Goal: Navigation & Orientation: Find specific page/section

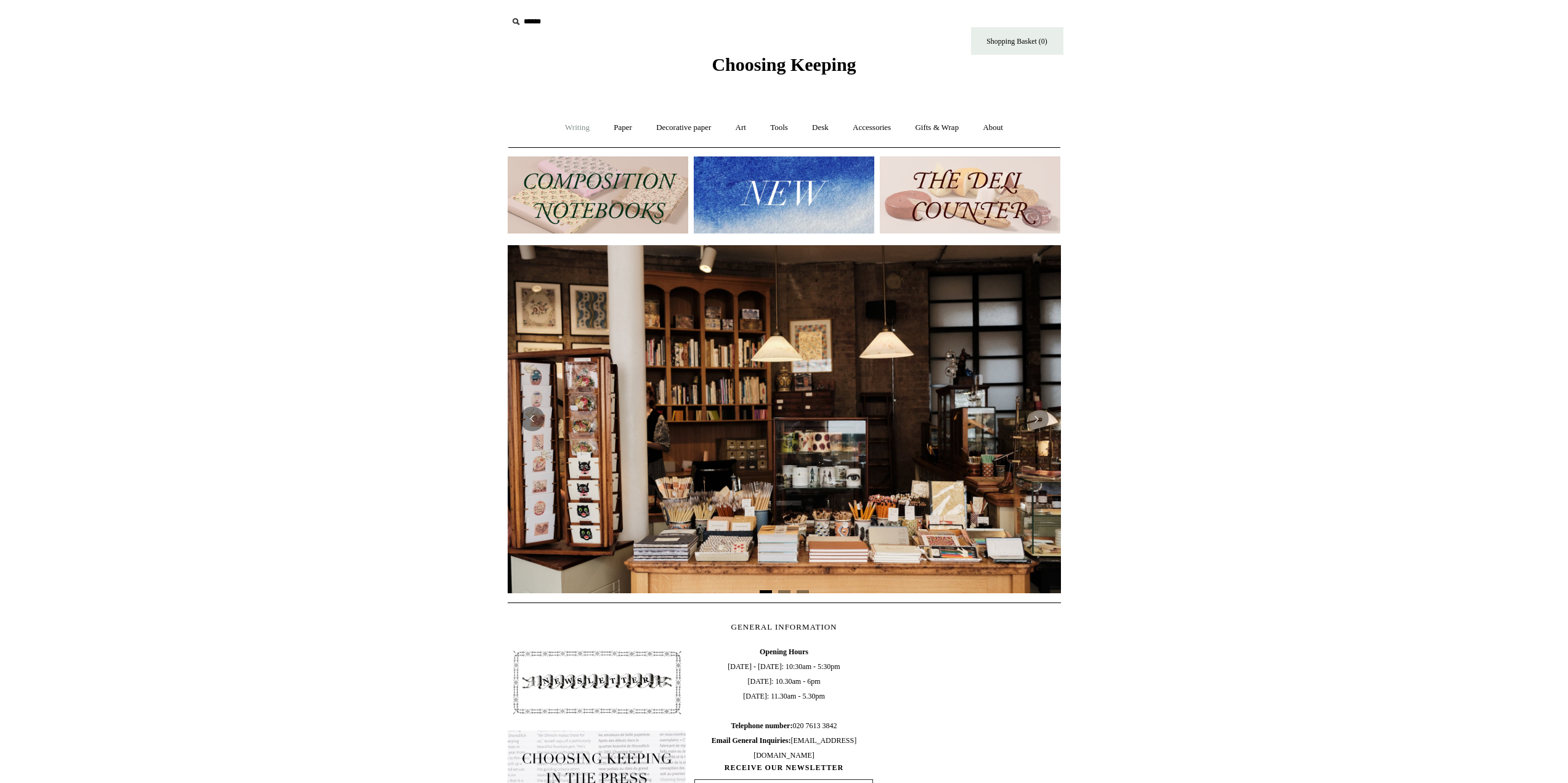
click at [573, 130] on link "Writing +" at bounding box center [578, 128] width 47 height 33
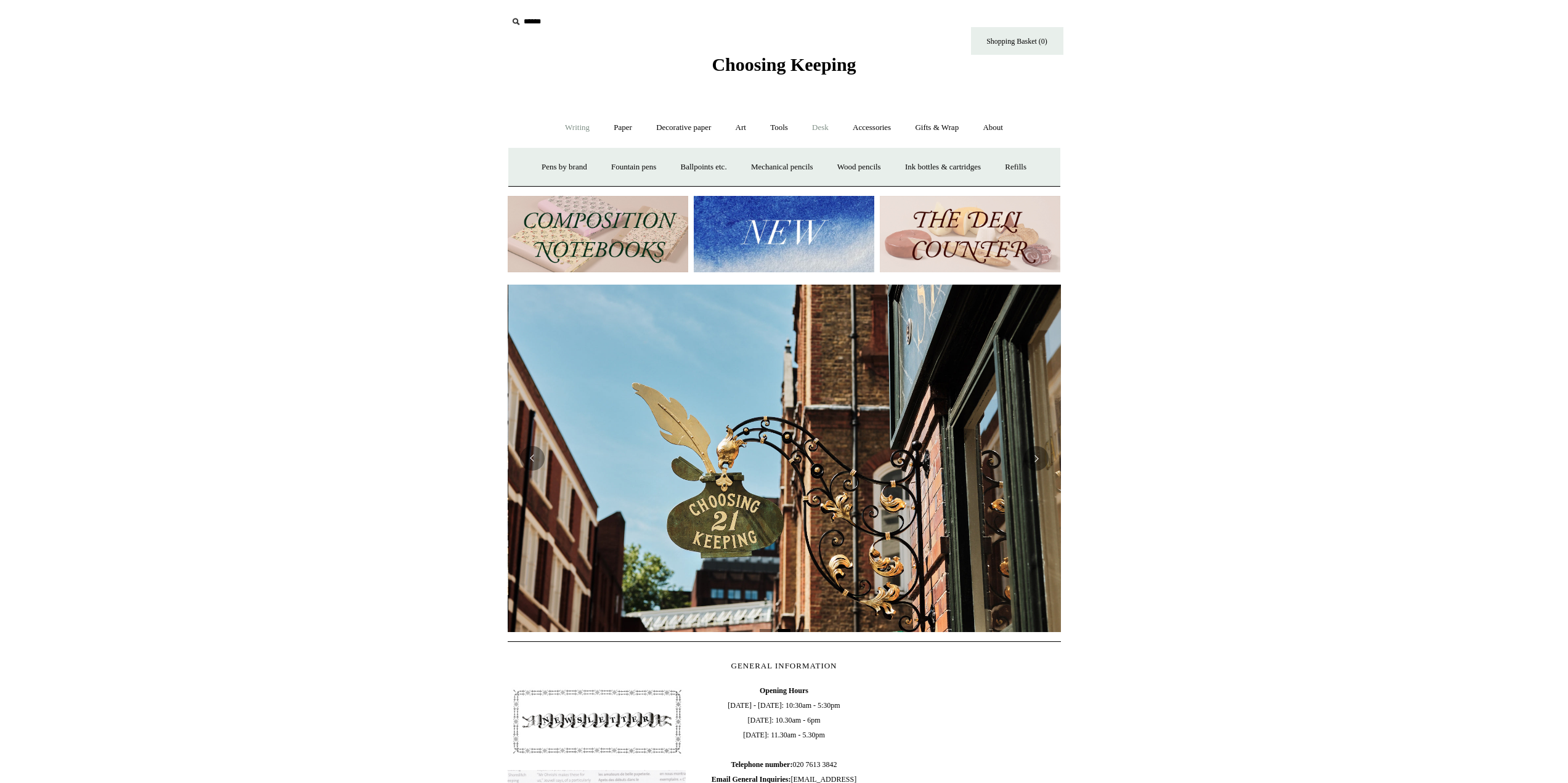
scroll to position [0, 553]
click at [772, 133] on link "Tools +" at bounding box center [779, 128] width 40 height 33
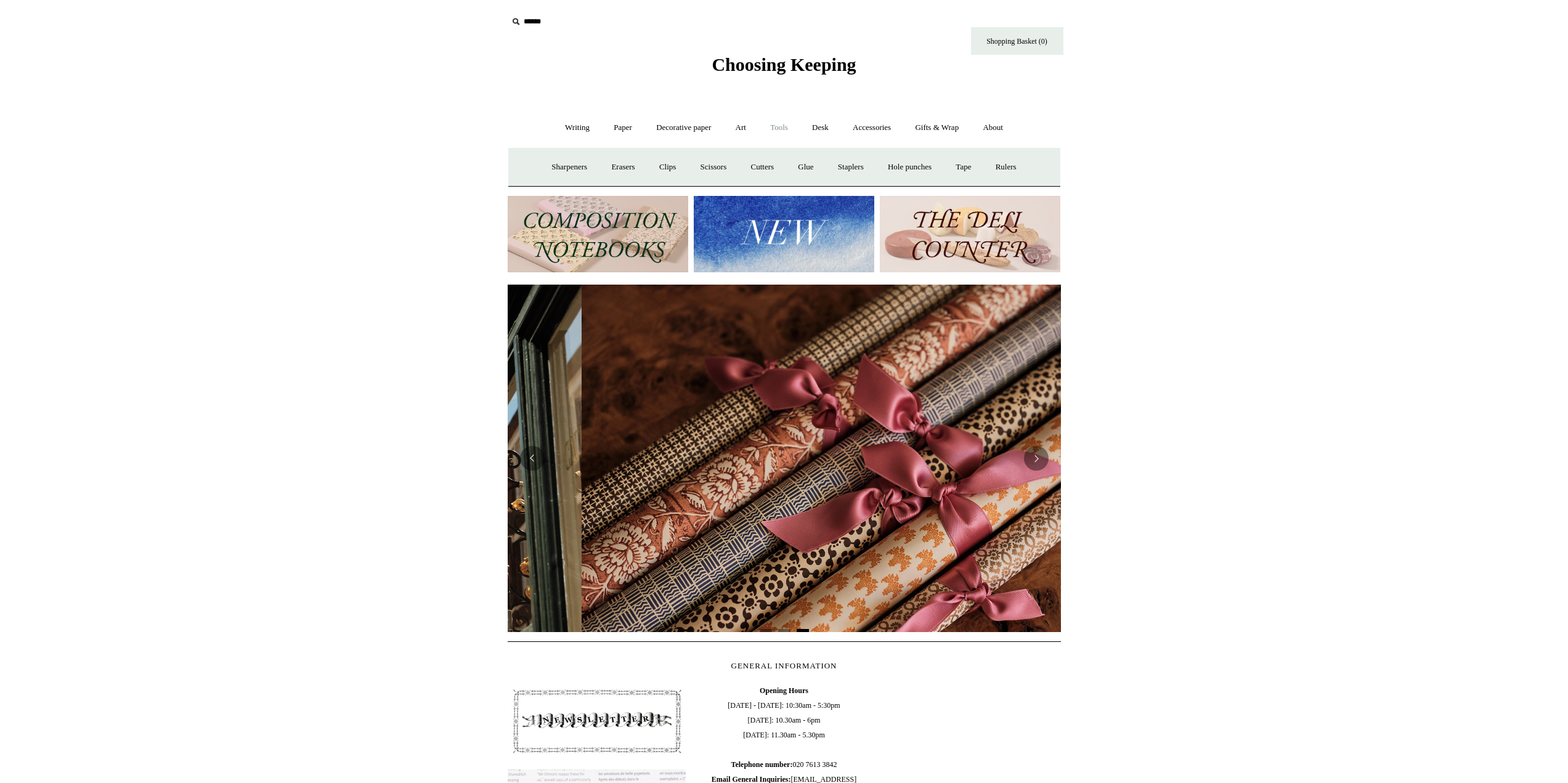
scroll to position [0, 1107]
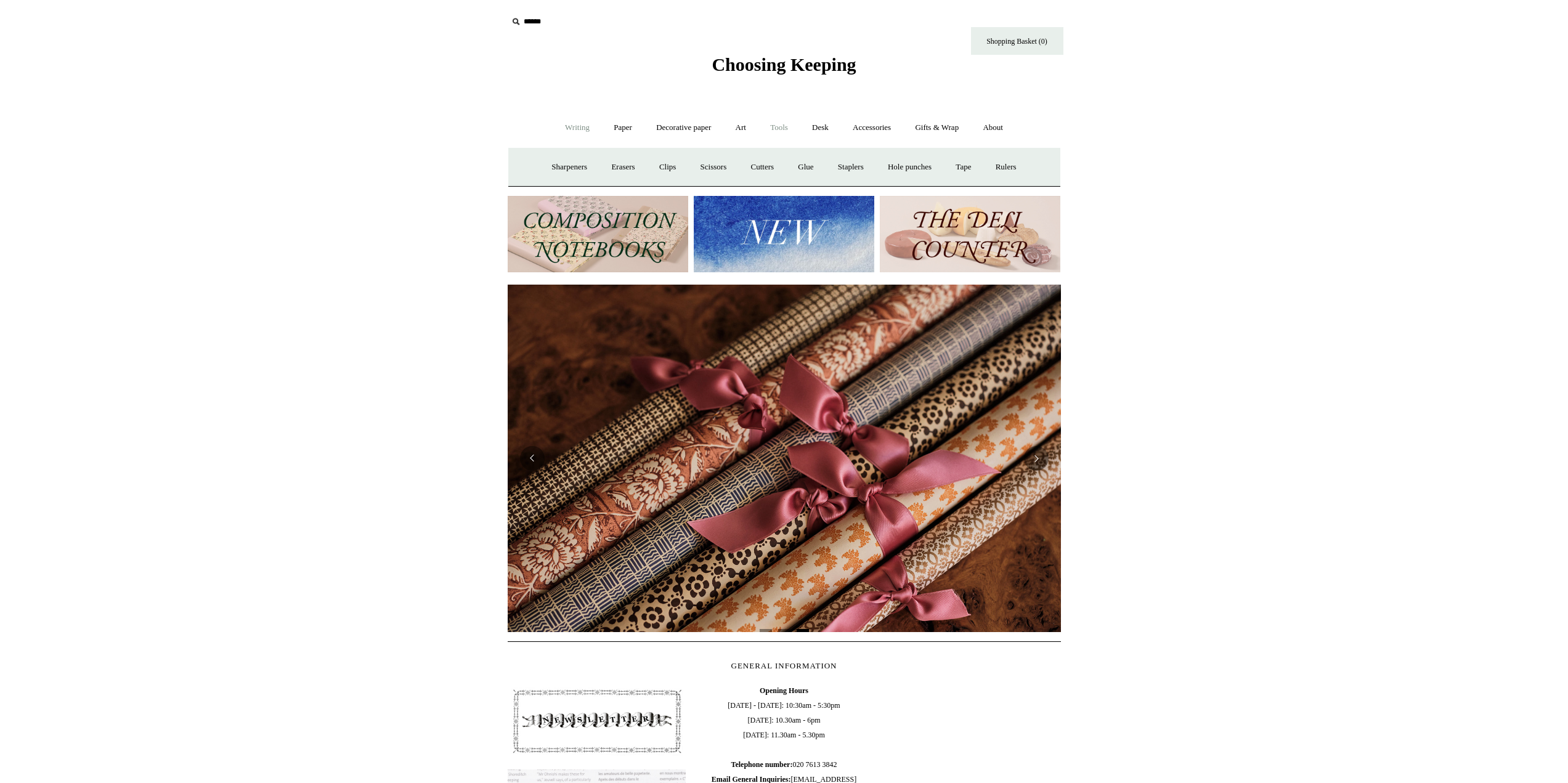
click at [574, 124] on link "Writing +" at bounding box center [578, 128] width 47 height 33
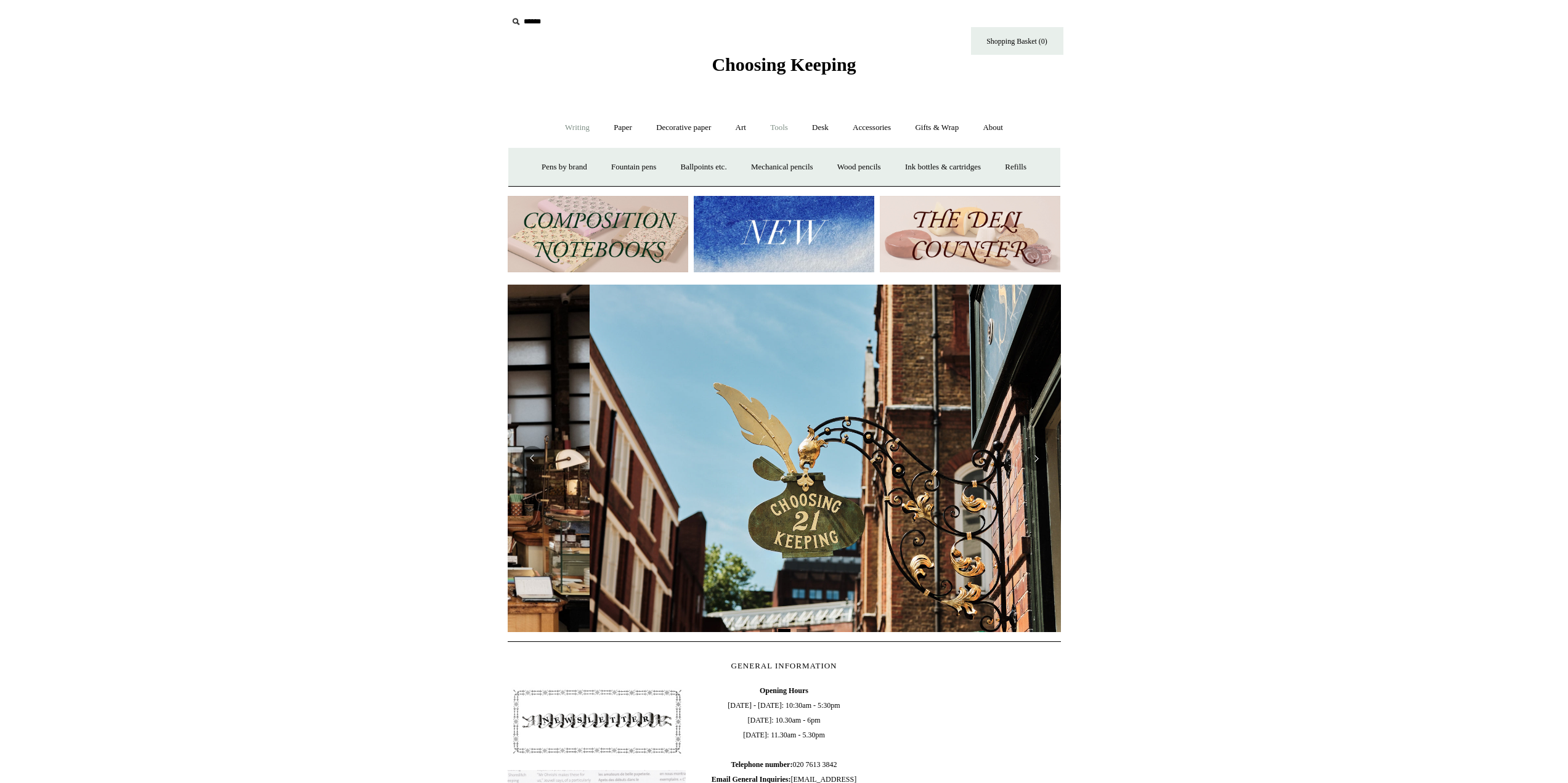
scroll to position [0, 553]
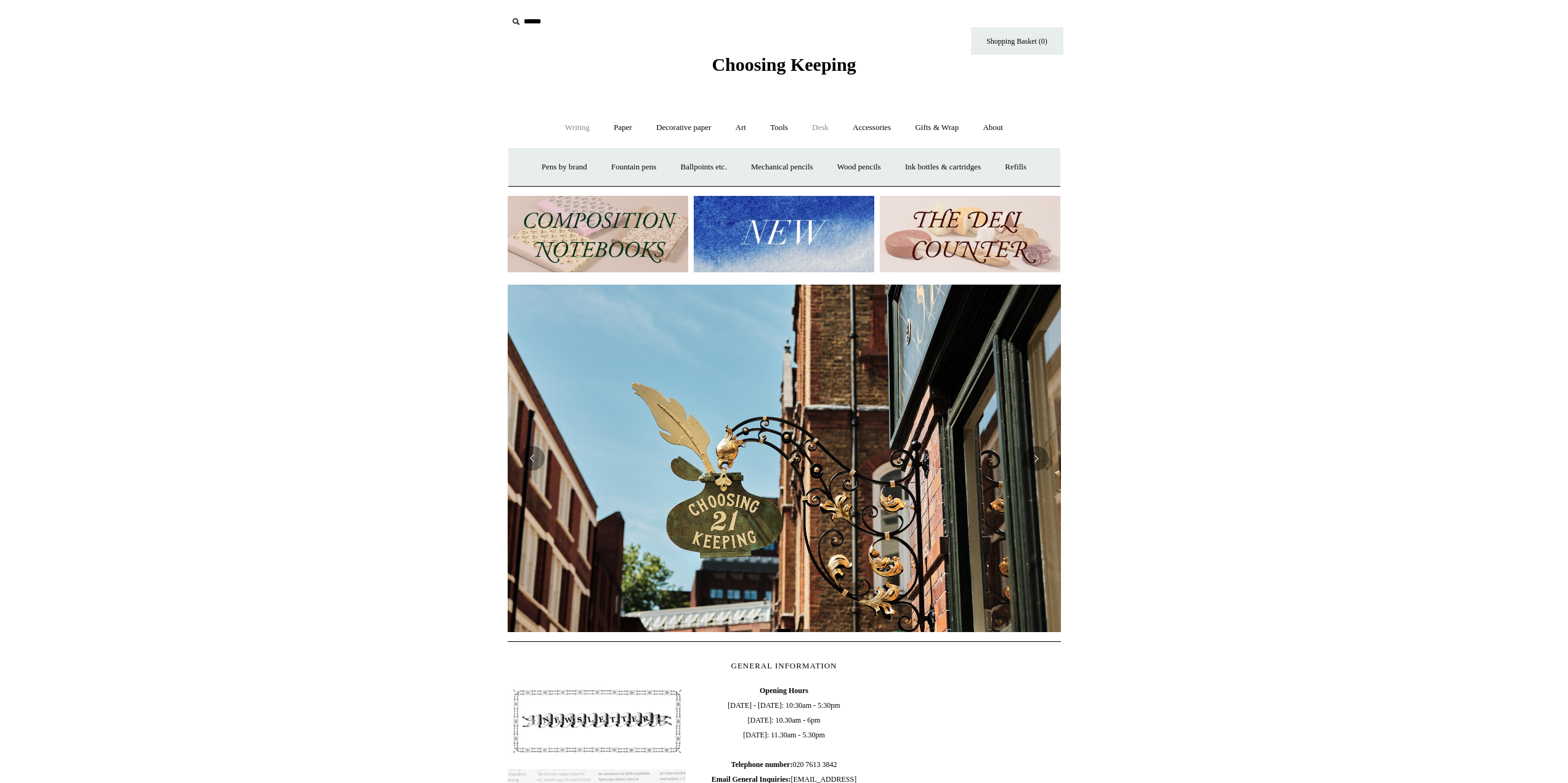
click at [818, 123] on link "Desk +" at bounding box center [820, 128] width 39 height 33
click at [830, 162] on link "Desk Accessories" at bounding box center [836, 167] width 78 height 33
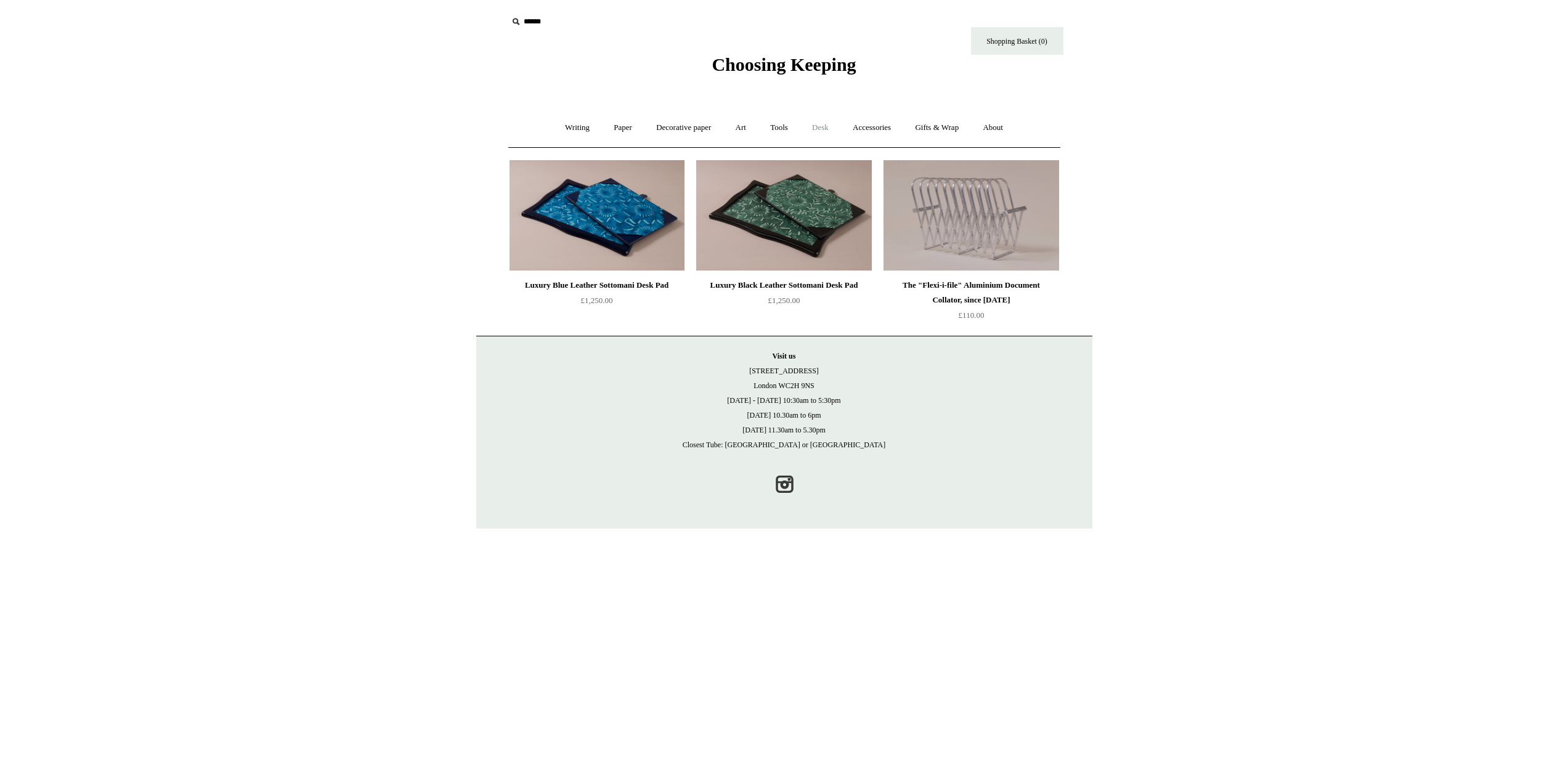
click at [819, 130] on link "Desk +" at bounding box center [820, 128] width 39 height 33
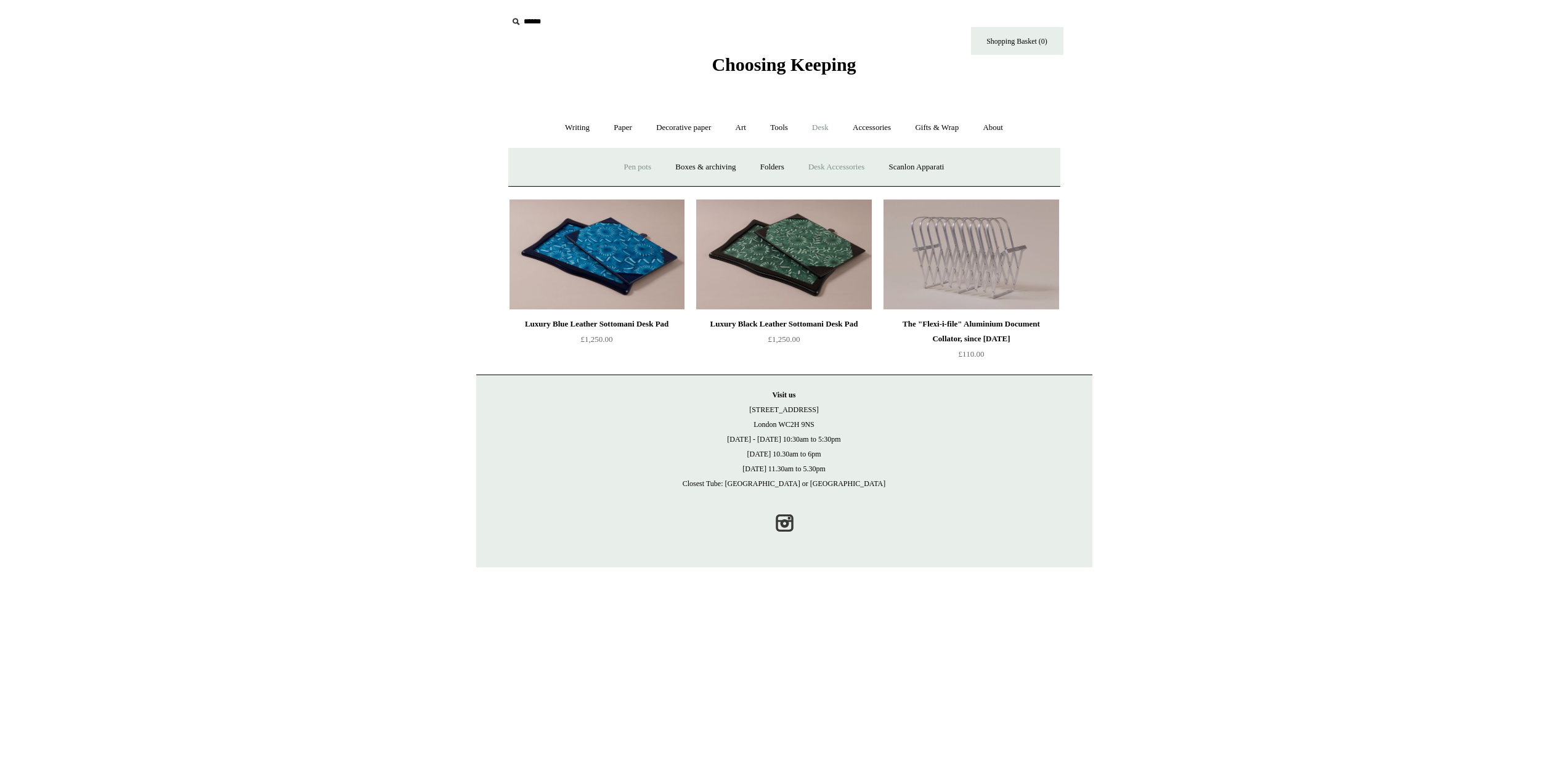
click at [617, 164] on link "Pen pots" at bounding box center [637, 167] width 49 height 33
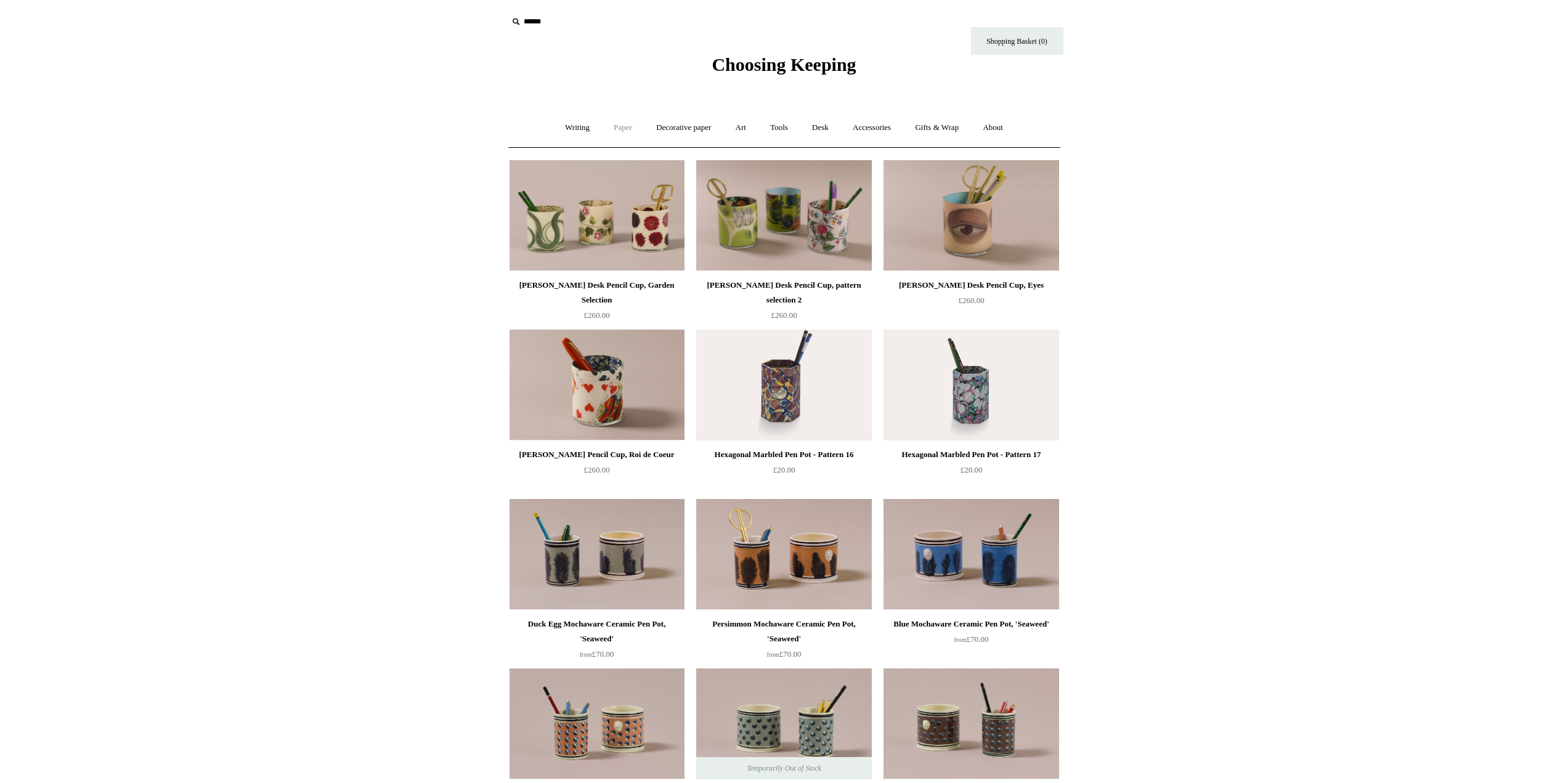
click at [622, 129] on link "Paper +" at bounding box center [623, 128] width 41 height 33
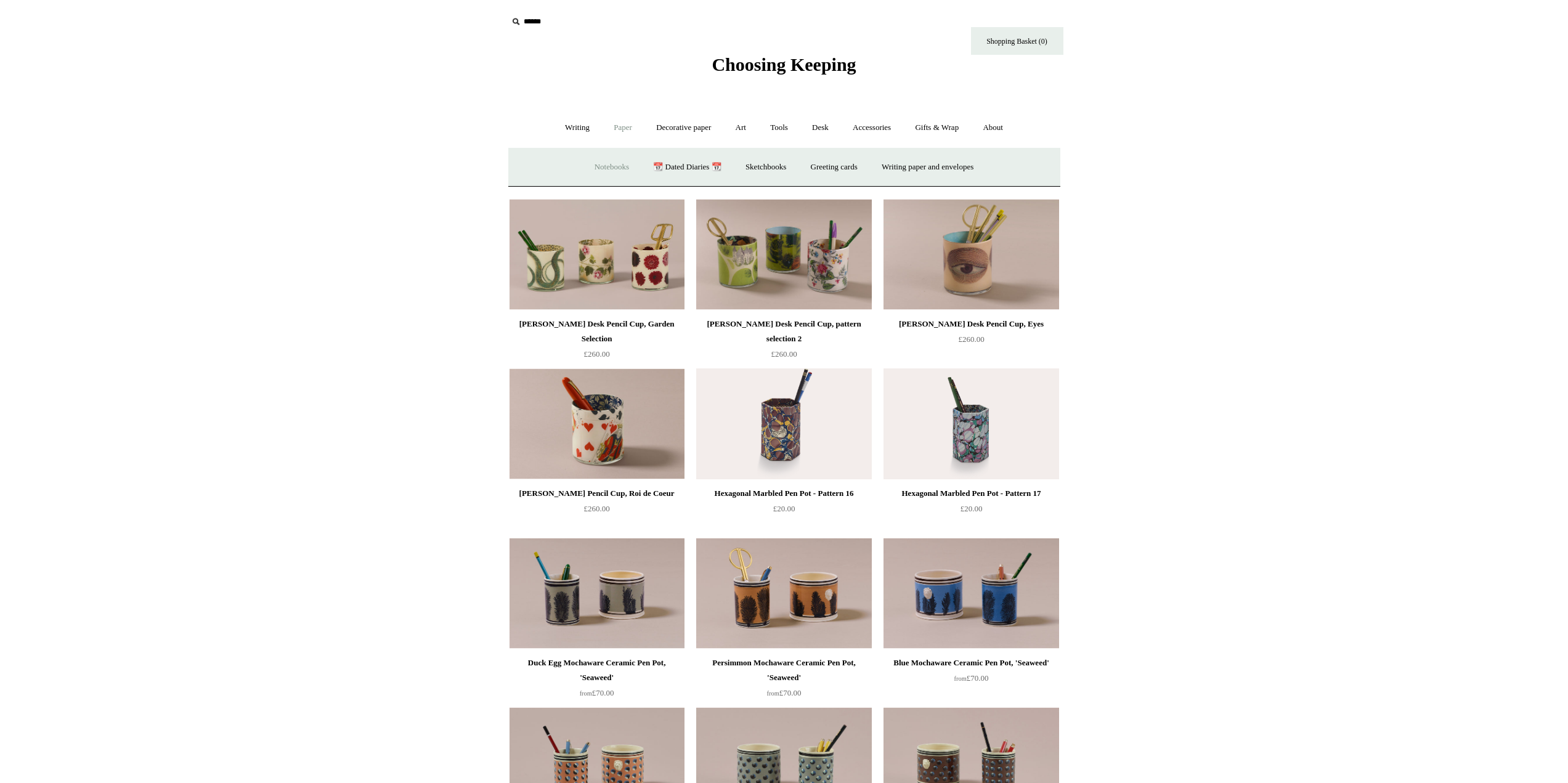
click at [599, 166] on link "Notebooks +" at bounding box center [612, 167] width 57 height 33
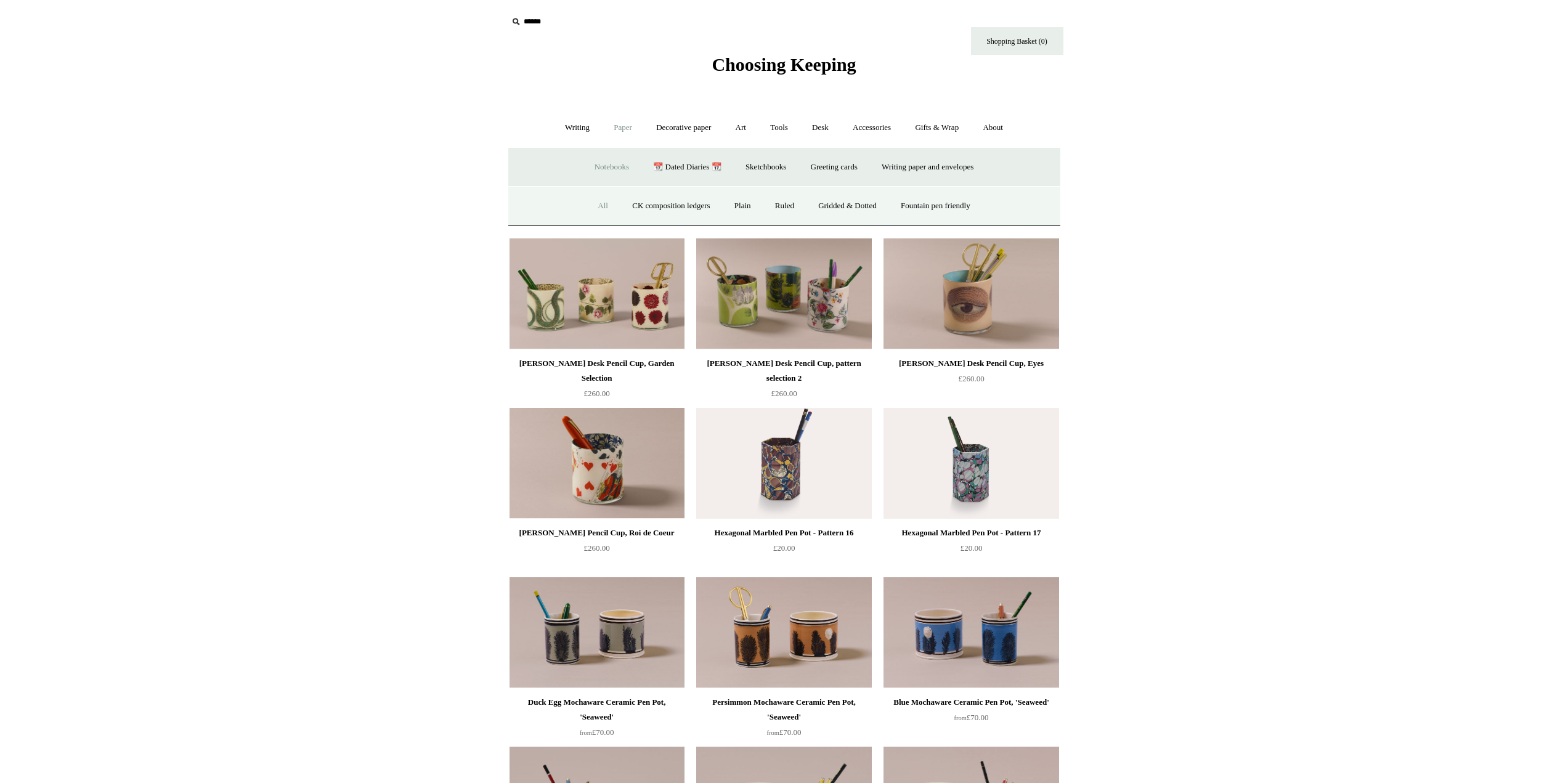
click at [595, 206] on link "All" at bounding box center [603, 206] width 33 height 33
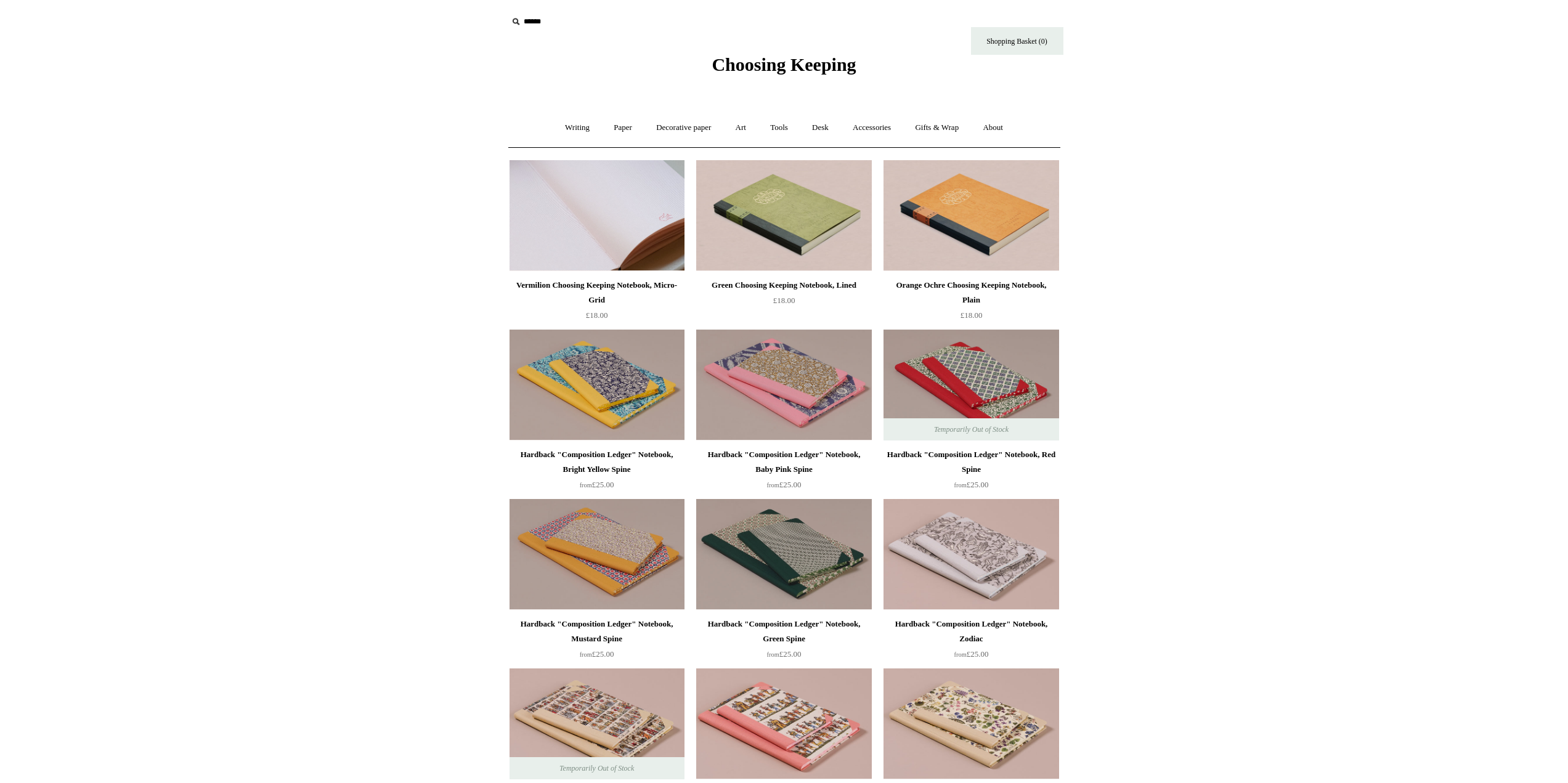
click at [642, 209] on img at bounding box center [597, 215] width 175 height 111
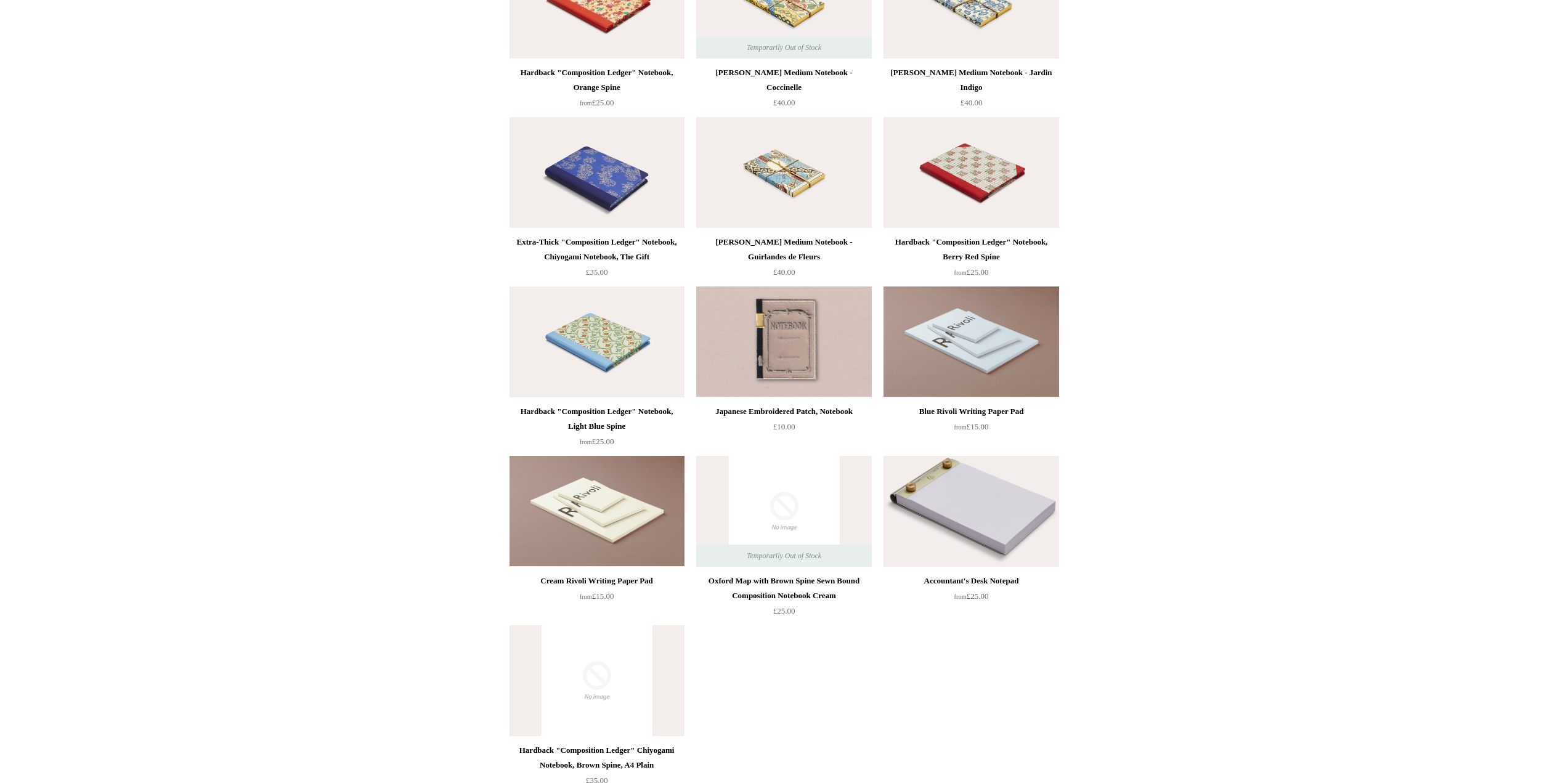
scroll to position [6717, 0]
